Goal: Check status: Check status

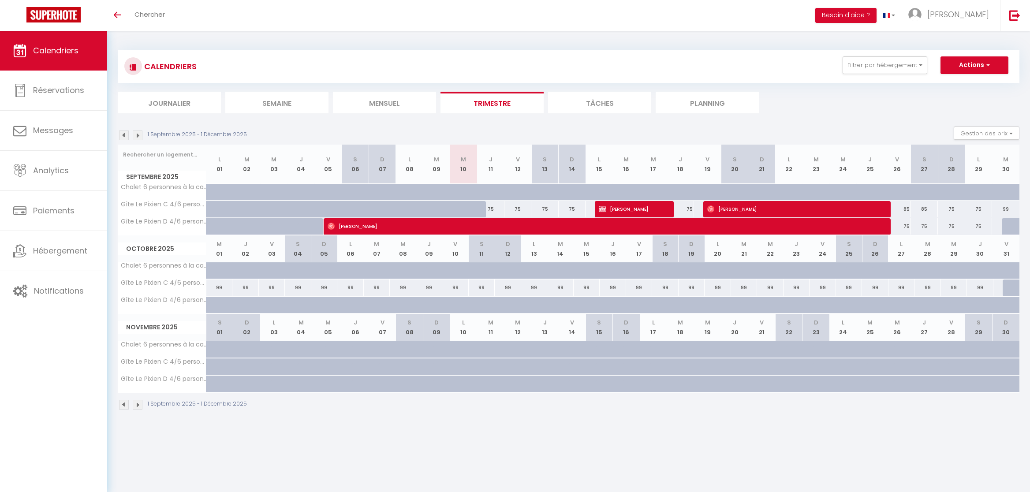
select select
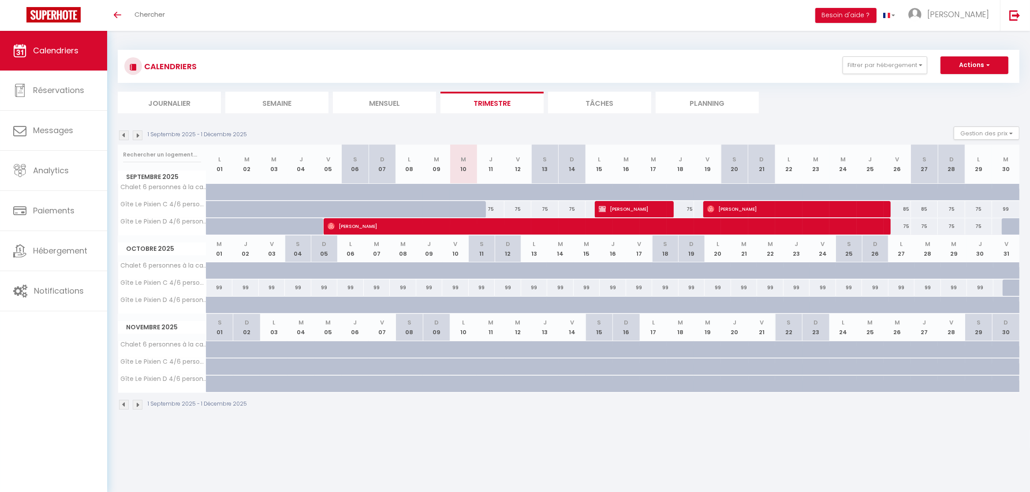
click at [734, 211] on span "[PERSON_NAME]" at bounding box center [792, 209] width 170 height 17
select select "OK"
select select "0"
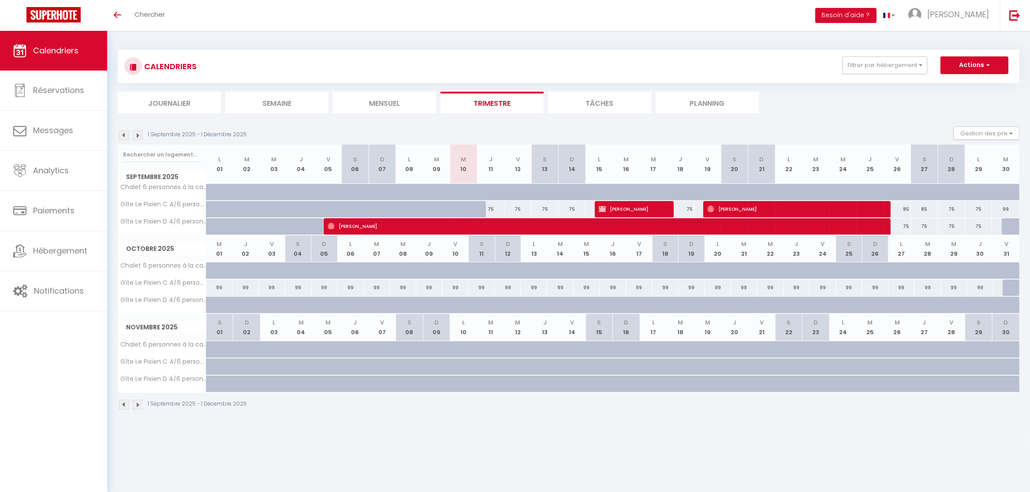
select select "1"
select select
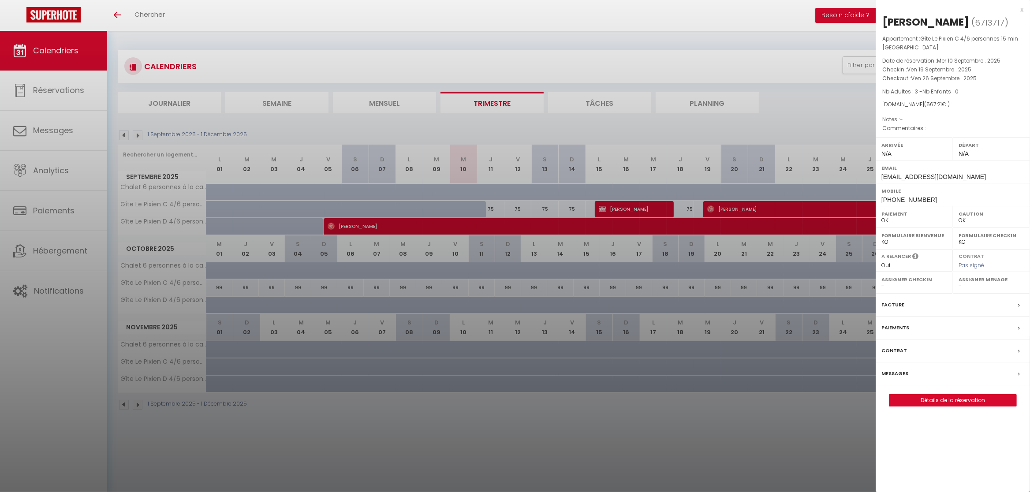
click at [1020, 6] on div "x" at bounding box center [949, 9] width 148 height 11
